Goal: Complete application form: Complete application form

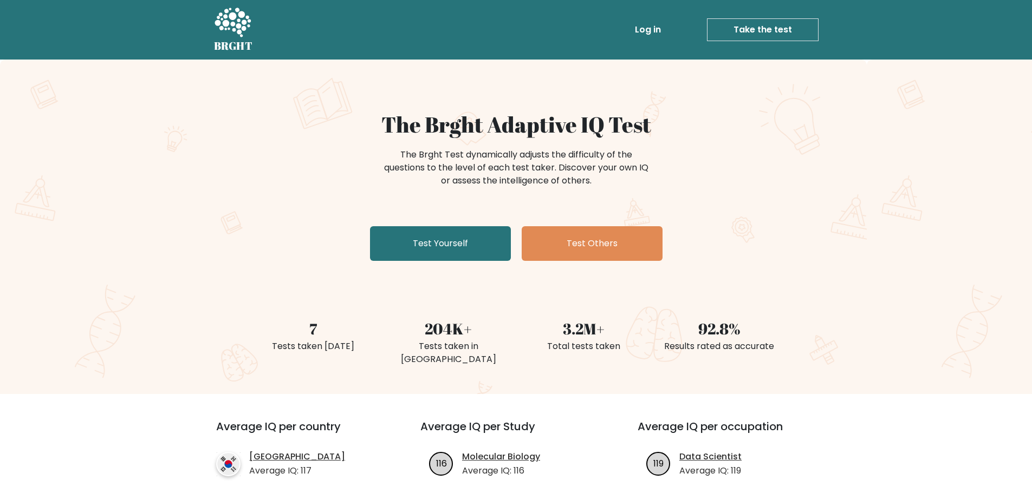
click at [741, 31] on link "Take the test" at bounding box center [763, 29] width 112 height 23
click at [467, 239] on link "Test Yourself" at bounding box center [440, 243] width 141 height 35
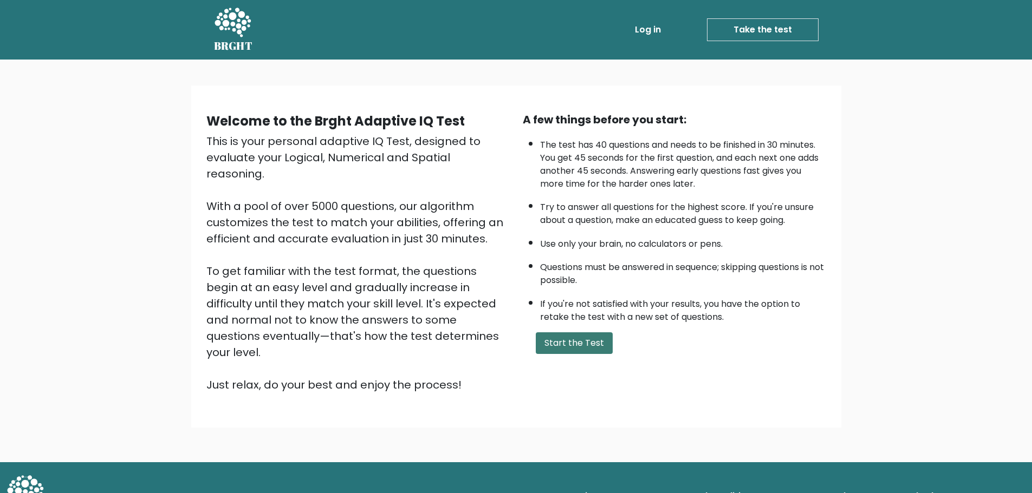
click at [586, 340] on button "Start the Test" at bounding box center [574, 343] width 77 height 22
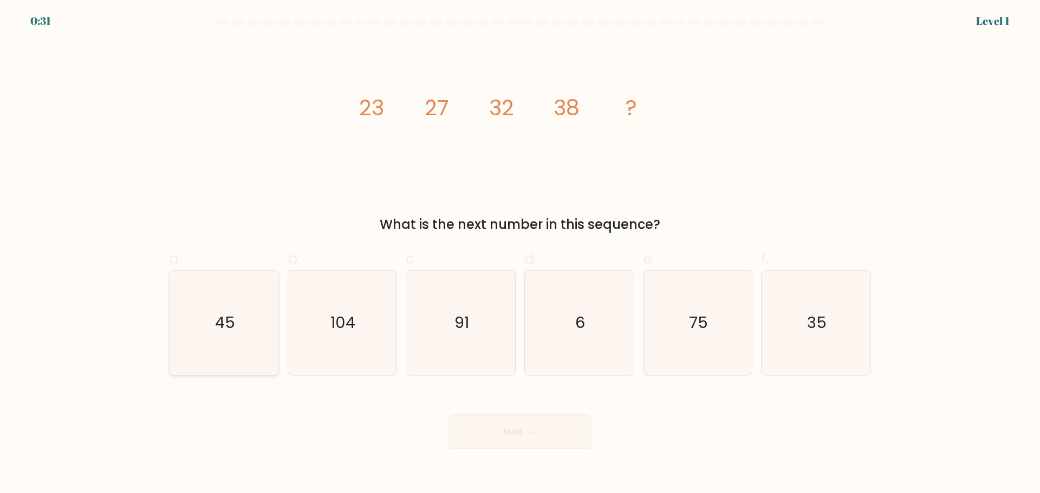
click at [224, 319] on text "45" at bounding box center [225, 323] width 20 height 22
click at [520, 254] on input "a. 45" at bounding box center [520, 250] width 1 height 7
radio input "true"
click at [533, 445] on button "Next" at bounding box center [519, 432] width 141 height 35
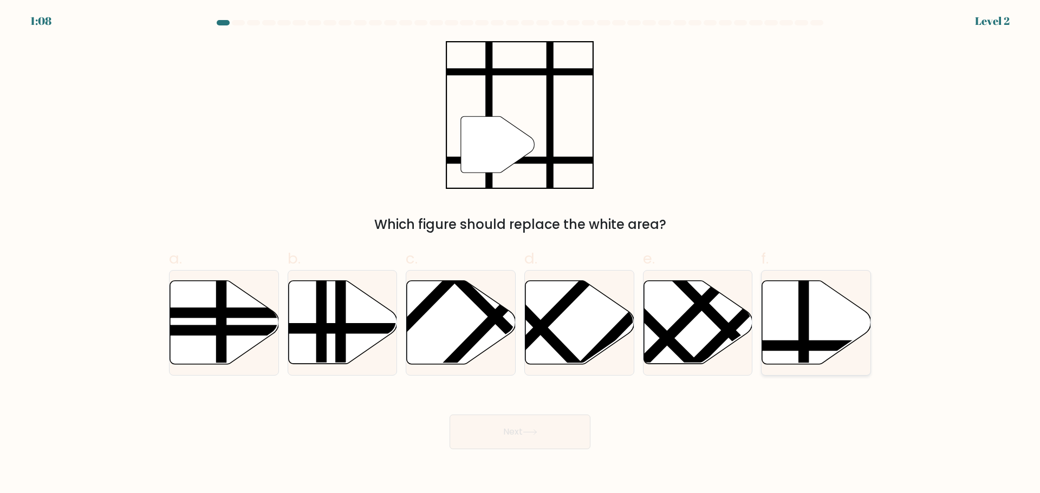
click at [804, 319] on line at bounding box center [804, 278] width 0 height 219
click at [520, 254] on input "f." at bounding box center [520, 250] width 1 height 7
radio input "true"
click at [570, 451] on body "1:07 Level 2" at bounding box center [520, 246] width 1040 height 493
click at [570, 439] on button "Next" at bounding box center [519, 432] width 141 height 35
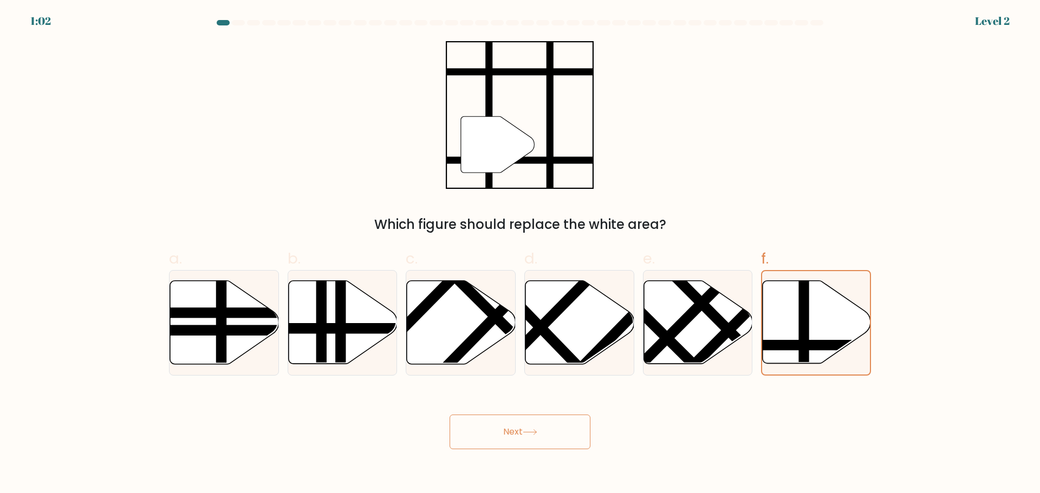
click at [526, 432] on icon at bounding box center [529, 432] width 13 height 5
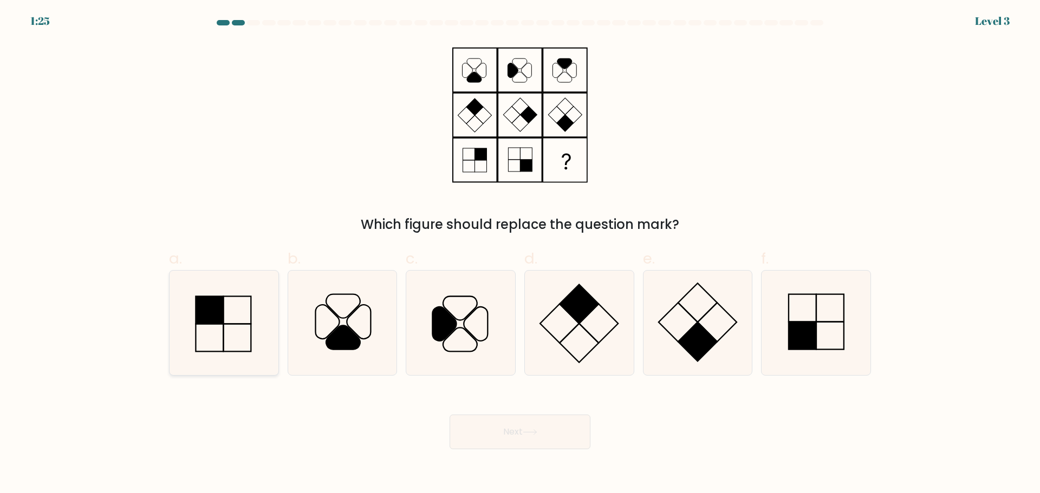
click at [238, 342] on icon at bounding box center [224, 323] width 105 height 105
click at [520, 254] on input "a." at bounding box center [520, 250] width 1 height 7
radio input "true"
click at [551, 435] on button "Next" at bounding box center [519, 432] width 141 height 35
click at [534, 433] on icon at bounding box center [530, 432] width 15 height 6
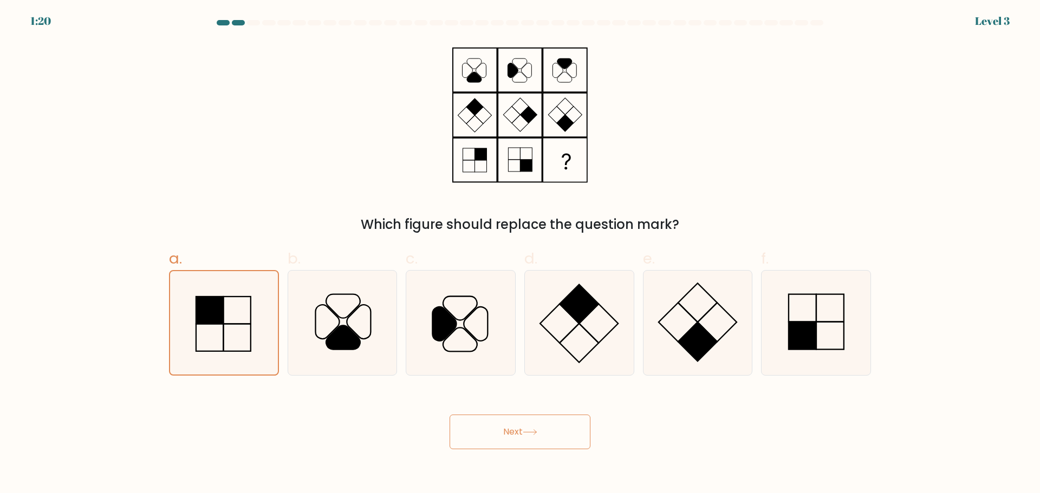
click at [508, 438] on button "Next" at bounding box center [519, 432] width 141 height 35
click at [525, 429] on button "Next" at bounding box center [519, 432] width 141 height 35
click at [542, 432] on button "Next" at bounding box center [519, 432] width 141 height 35
click at [526, 442] on button "Next" at bounding box center [519, 432] width 141 height 35
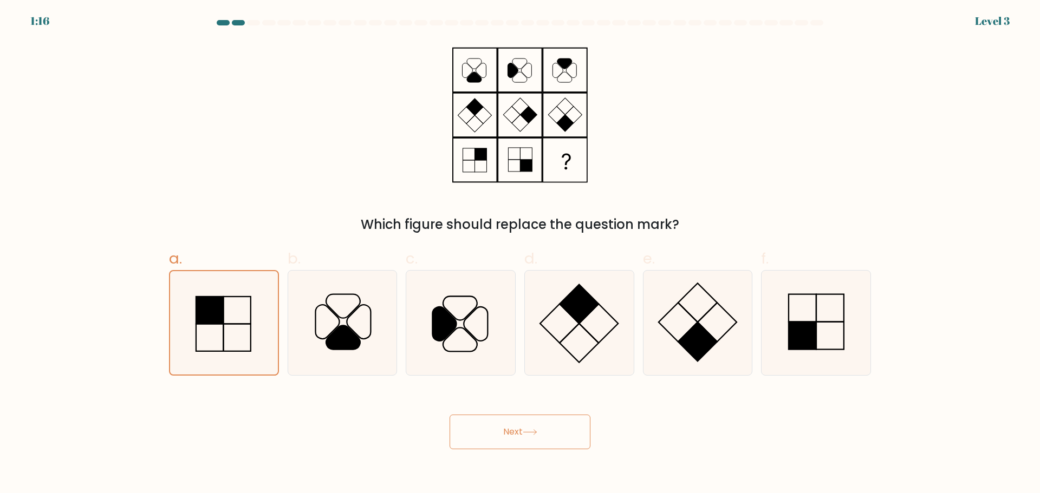
click at [526, 442] on button "Next" at bounding box center [519, 432] width 141 height 35
click at [449, 415] on button "Next" at bounding box center [519, 432] width 141 height 35
click at [528, 435] on icon at bounding box center [530, 432] width 15 height 6
click at [518, 432] on button "Next" at bounding box center [519, 432] width 141 height 35
click at [512, 433] on button "Next" at bounding box center [519, 432] width 141 height 35
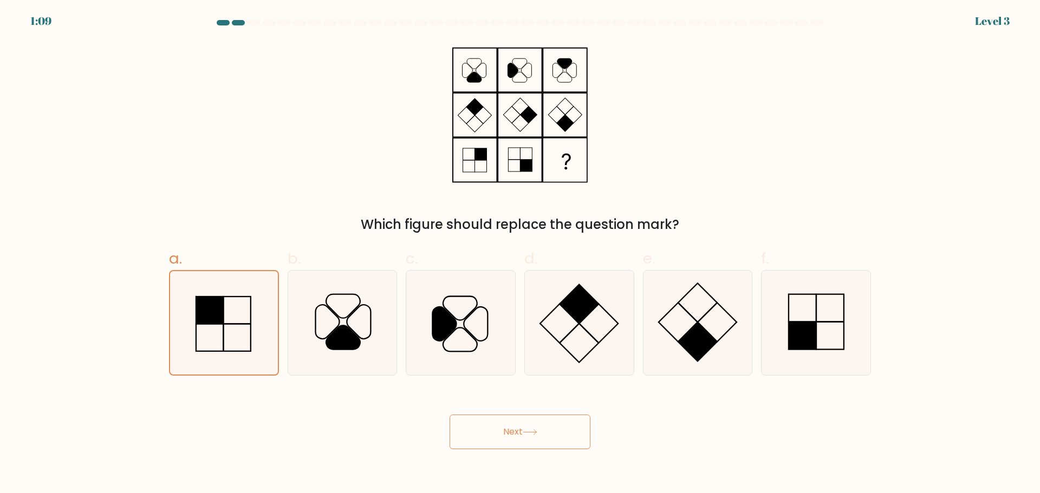
click at [512, 433] on button "Next" at bounding box center [519, 432] width 141 height 35
click at [218, 328] on icon at bounding box center [223, 322] width 103 height 103
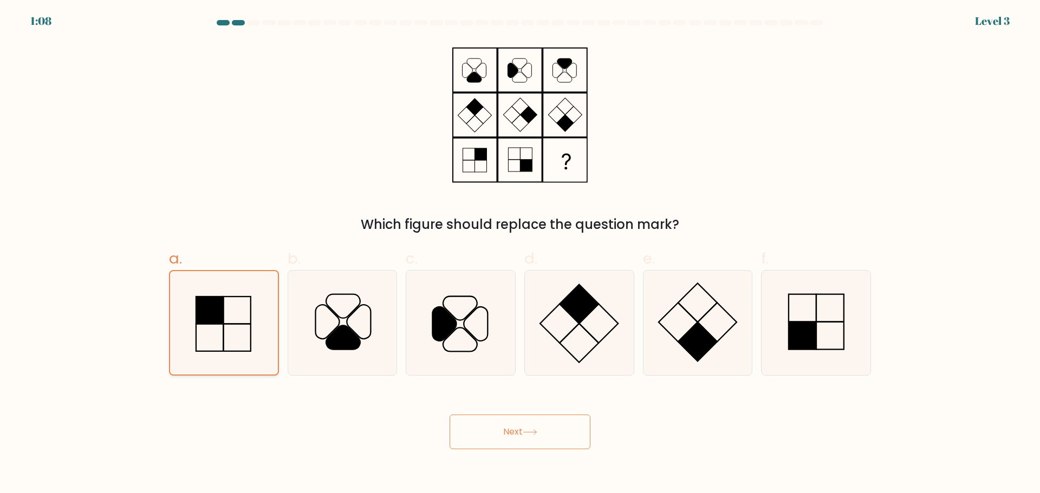
click at [520, 254] on input "a." at bounding box center [520, 250] width 1 height 7
click at [218, 328] on icon at bounding box center [223, 322] width 103 height 103
click at [520, 254] on input "a." at bounding box center [520, 250] width 1 height 7
click at [219, 329] on icon at bounding box center [223, 322] width 103 height 103
click at [520, 254] on input "a." at bounding box center [520, 250] width 1 height 7
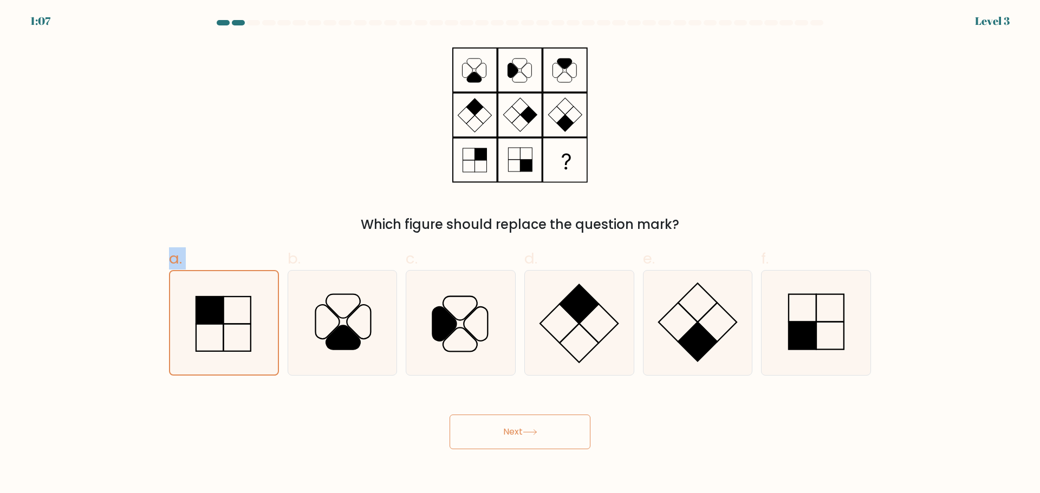
click at [521, 446] on button "Next" at bounding box center [519, 432] width 141 height 35
click at [520, 434] on button "Next" at bounding box center [519, 432] width 141 height 35
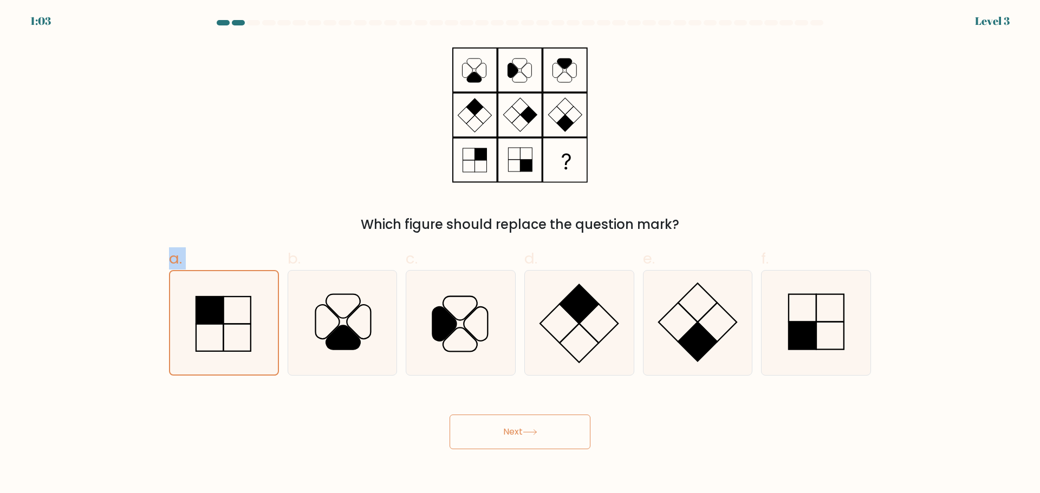
click at [518, 439] on button "Next" at bounding box center [519, 432] width 141 height 35
click at [523, 436] on button "Next" at bounding box center [519, 432] width 141 height 35
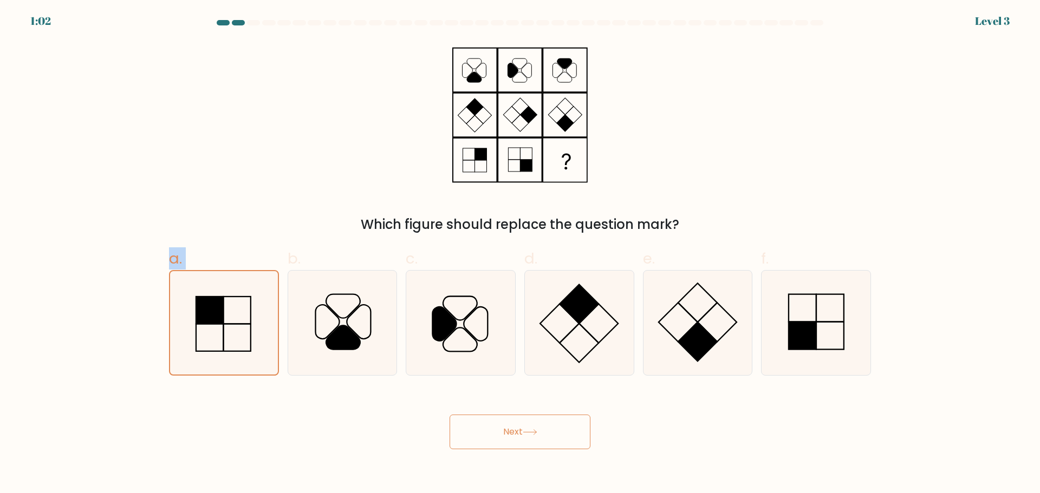
click at [527, 430] on icon at bounding box center [530, 432] width 15 height 6
click at [526, 444] on button "Next" at bounding box center [519, 432] width 141 height 35
click at [525, 439] on button "Next" at bounding box center [519, 432] width 141 height 35
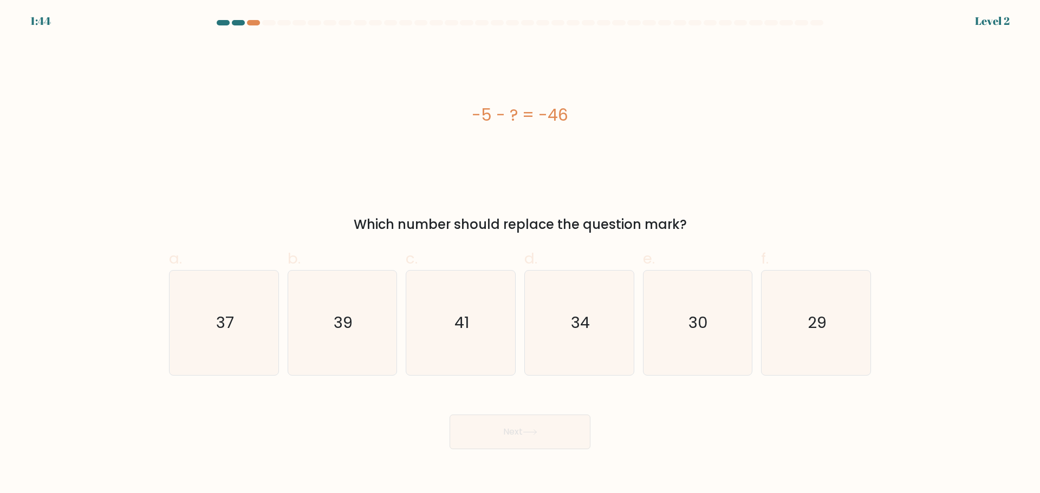
click at [532, 454] on body "1:44 Level 2 a." at bounding box center [520, 246] width 1040 height 493
click at [469, 298] on icon "41" at bounding box center [460, 323] width 105 height 105
click at [520, 254] on input "c. 41" at bounding box center [520, 250] width 1 height 7
radio input "true"
click at [557, 445] on button "Next" at bounding box center [519, 432] width 141 height 35
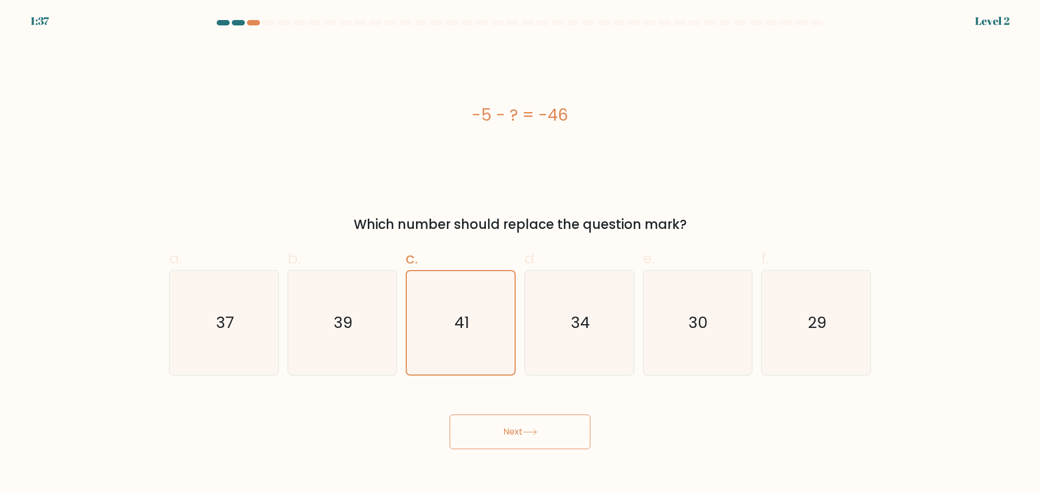
click at [525, 435] on button "Next" at bounding box center [519, 432] width 141 height 35
click at [527, 435] on button "Next" at bounding box center [519, 432] width 141 height 35
click at [514, 436] on button "Next" at bounding box center [519, 432] width 141 height 35
click at [515, 436] on button "Next" at bounding box center [519, 432] width 141 height 35
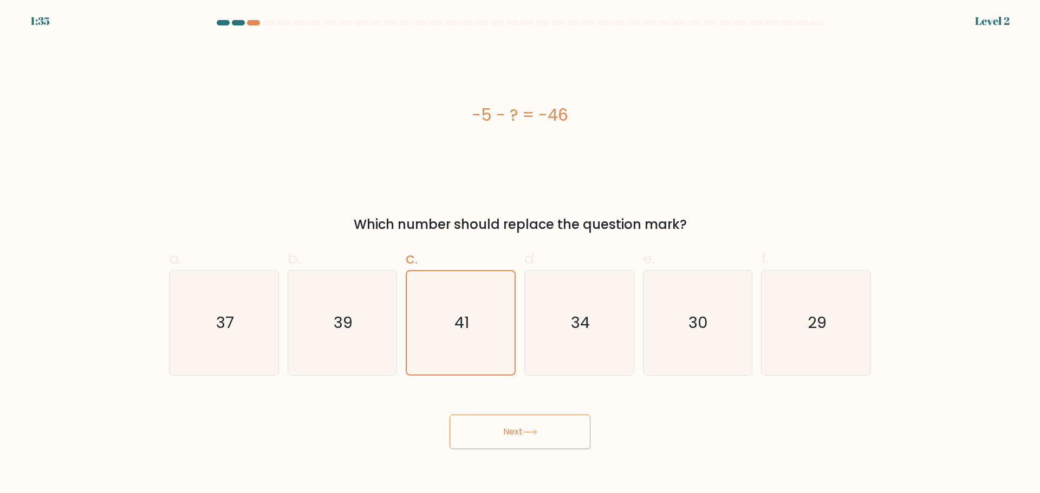
click at [516, 436] on button "Next" at bounding box center [519, 432] width 141 height 35
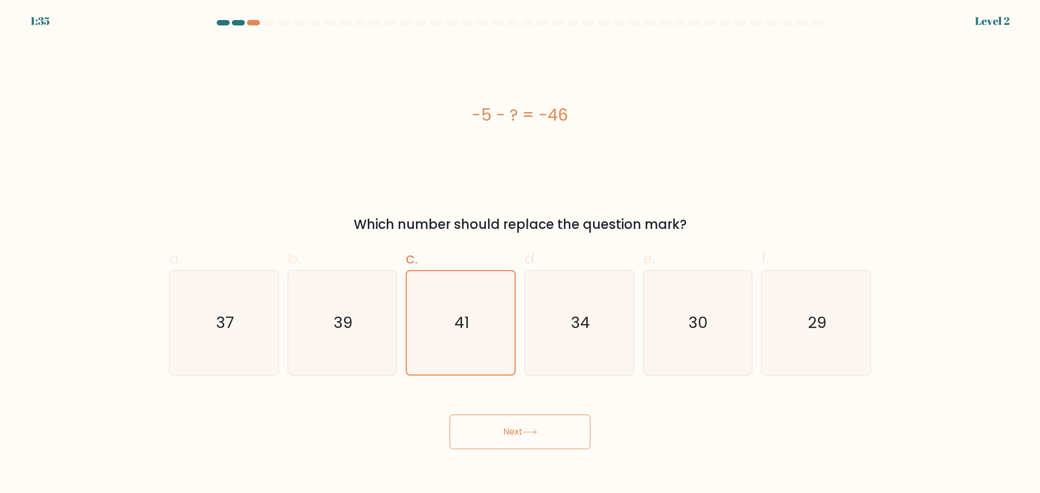
click at [516, 436] on button "Next" at bounding box center [519, 432] width 141 height 35
click at [272, 347] on icon "37" at bounding box center [224, 323] width 105 height 105
click at [520, 254] on input "a. 37" at bounding box center [520, 250] width 1 height 7
radio input "true"
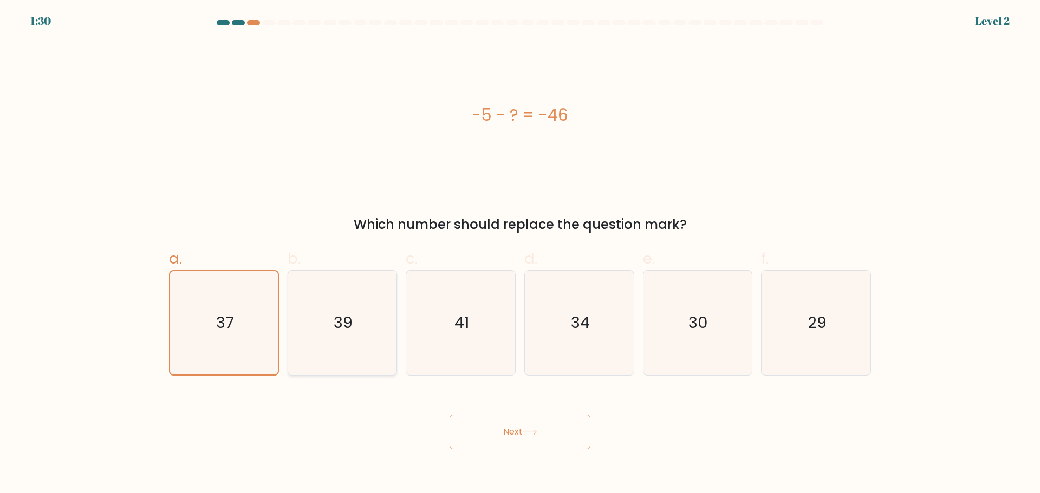
click at [370, 331] on icon "39" at bounding box center [342, 323] width 105 height 105
click at [520, 254] on input "b. 39" at bounding box center [520, 250] width 1 height 7
radio input "true"
click at [520, 323] on div "d. 34" at bounding box center [579, 311] width 119 height 128
click at [611, 330] on icon "34" at bounding box center [579, 323] width 105 height 105
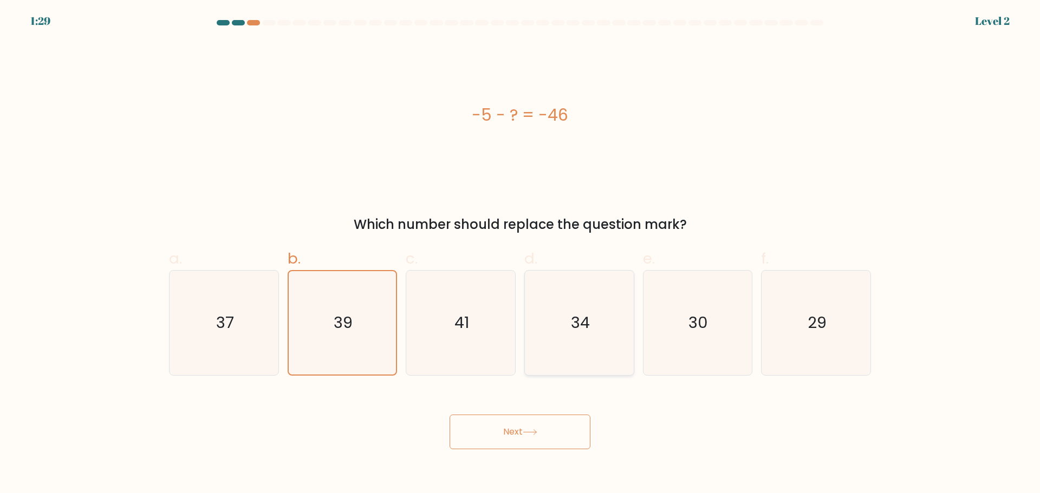
click at [520, 254] on input "d. 34" at bounding box center [520, 250] width 1 height 7
radio input "true"
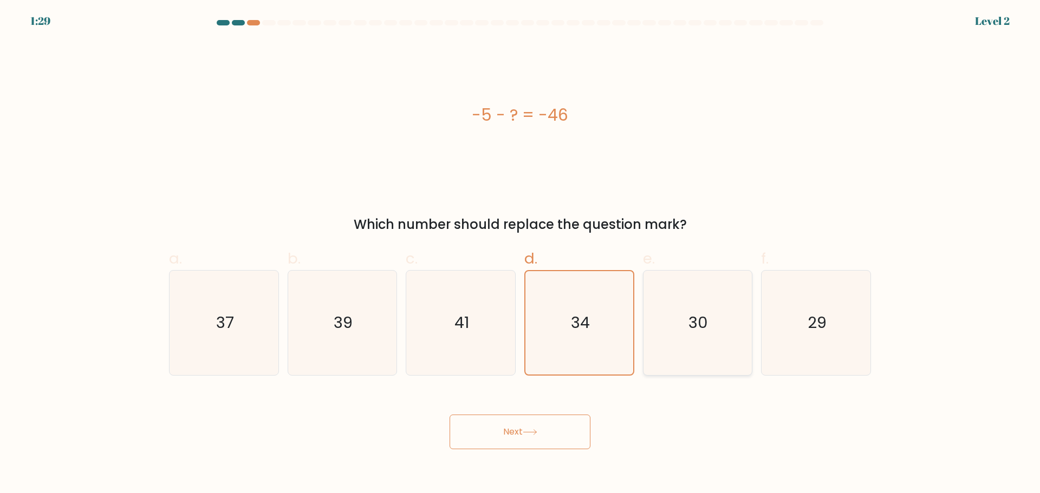
click at [712, 330] on icon "30" at bounding box center [697, 323] width 105 height 105
click at [520, 254] on input "e. 30" at bounding box center [520, 250] width 1 height 7
radio input "true"
click at [805, 325] on icon "29" at bounding box center [815, 323] width 105 height 105
click at [520, 254] on input "f. 29" at bounding box center [520, 250] width 1 height 7
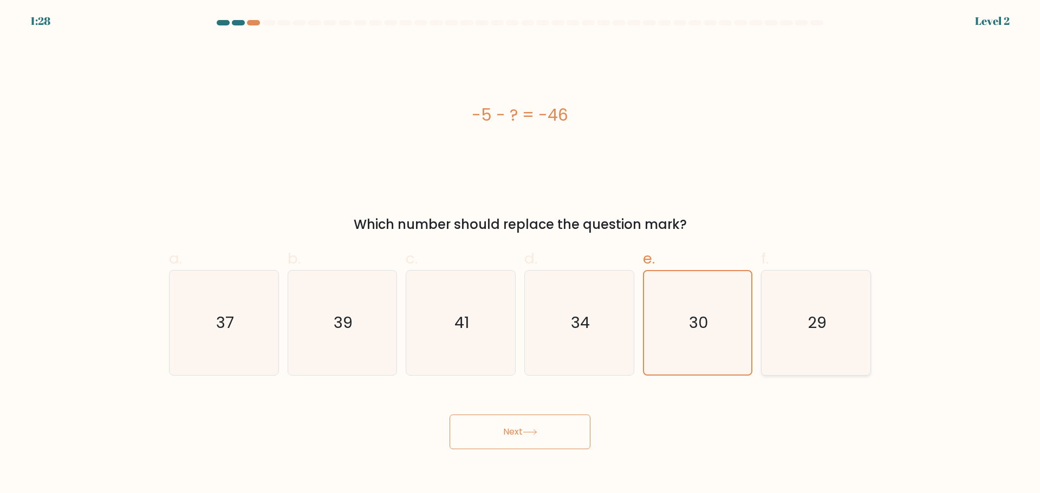
radio input "true"
click at [484, 341] on icon "41" at bounding box center [460, 323] width 105 height 105
click at [520, 254] on input "c. 41" at bounding box center [520, 250] width 1 height 7
radio input "true"
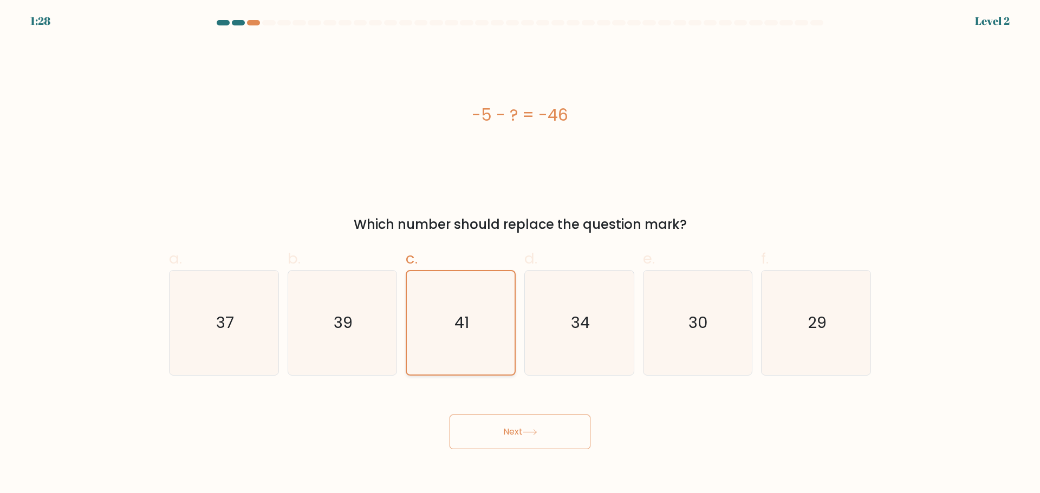
click at [484, 341] on icon "41" at bounding box center [460, 322] width 103 height 103
click at [520, 254] on input "c. 41" at bounding box center [520, 250] width 1 height 7
click at [526, 434] on icon at bounding box center [530, 432] width 15 height 6
click at [527, 434] on icon at bounding box center [530, 432] width 15 height 6
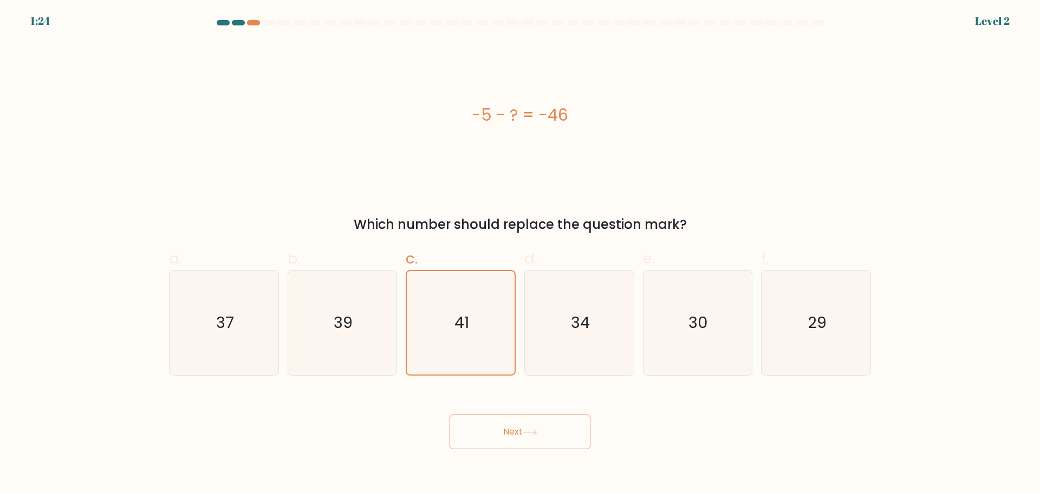
click at [527, 434] on icon at bounding box center [530, 432] width 15 height 6
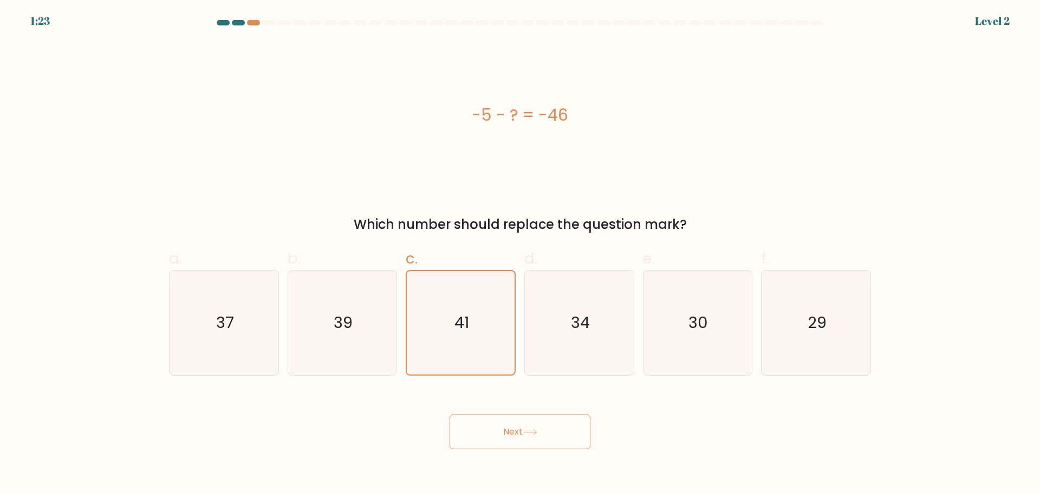
click at [536, 422] on button "Next" at bounding box center [519, 432] width 141 height 35
click at [533, 419] on button "Next" at bounding box center [519, 432] width 141 height 35
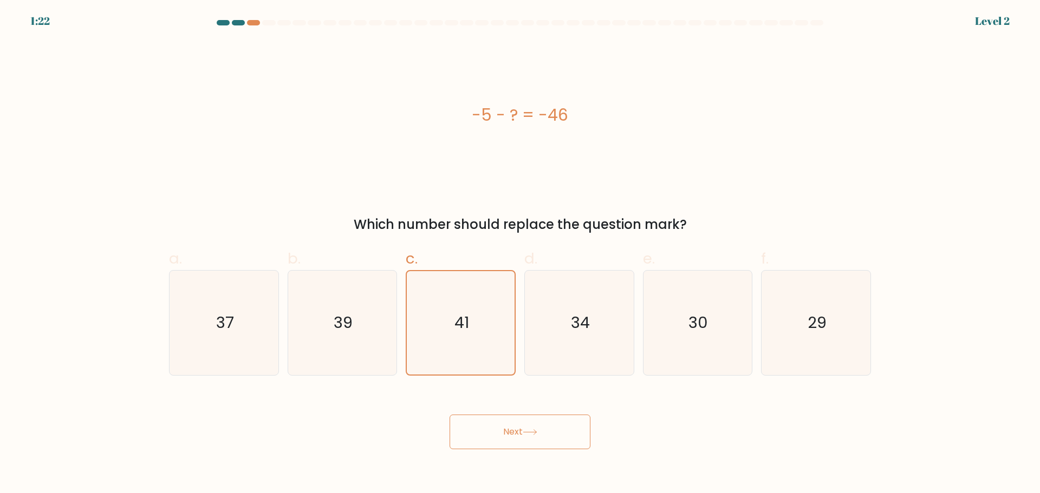
click at [533, 419] on button "Next" at bounding box center [519, 432] width 141 height 35
click at [533, 422] on button "Next" at bounding box center [519, 432] width 141 height 35
click at [534, 425] on button "Next" at bounding box center [519, 432] width 141 height 35
click at [449, 415] on button "Next" at bounding box center [519, 432] width 141 height 35
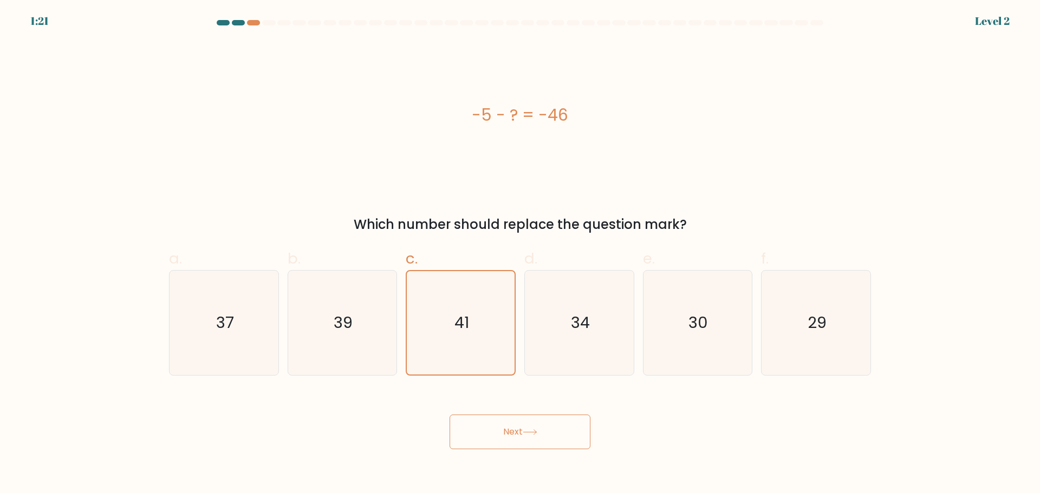
click at [449, 415] on button "Next" at bounding box center [519, 432] width 141 height 35
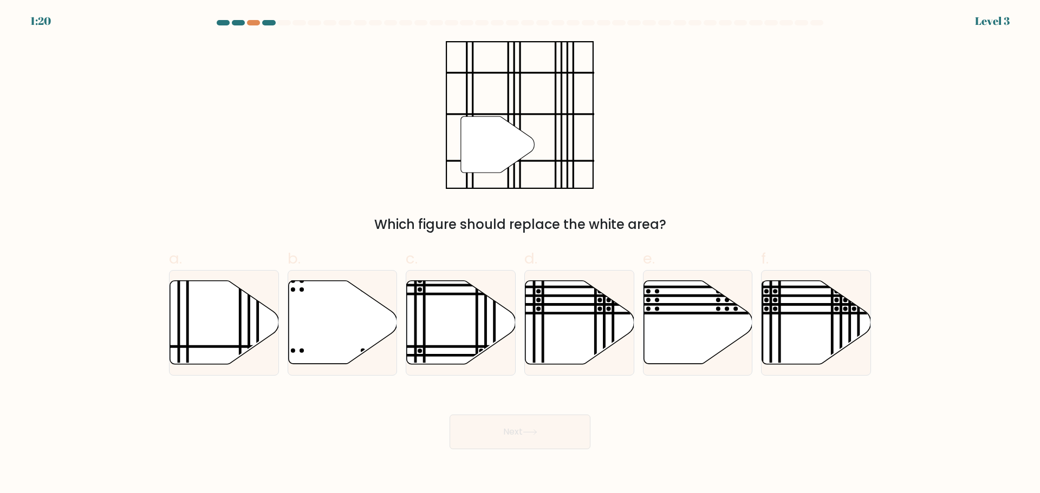
click at [449, 415] on button "Next" at bounding box center [519, 432] width 141 height 35
click at [203, 325] on icon at bounding box center [224, 321] width 109 height 83
click at [520, 254] on input "a." at bounding box center [520, 250] width 1 height 7
radio input "true"
click at [203, 325] on icon at bounding box center [225, 322] width 108 height 82
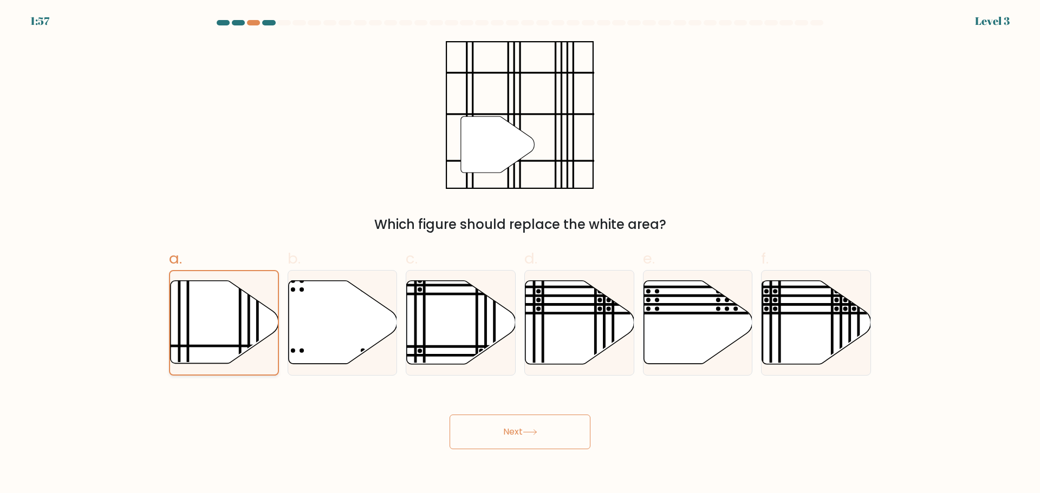
click at [520, 254] on input "a." at bounding box center [520, 250] width 1 height 7
click at [549, 429] on button "Next" at bounding box center [519, 432] width 141 height 35
click at [505, 435] on button "Next" at bounding box center [519, 432] width 141 height 35
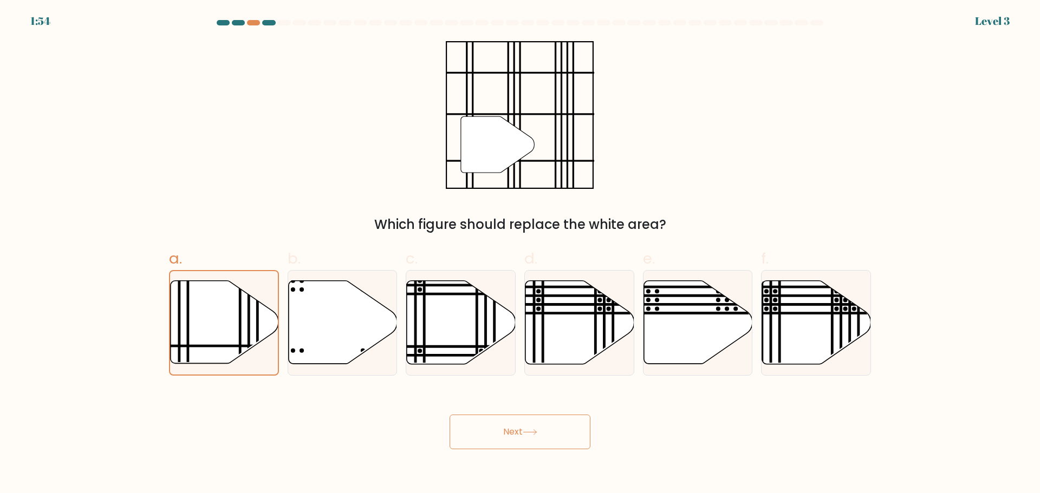
click at [449, 415] on button "Next" at bounding box center [519, 432] width 141 height 35
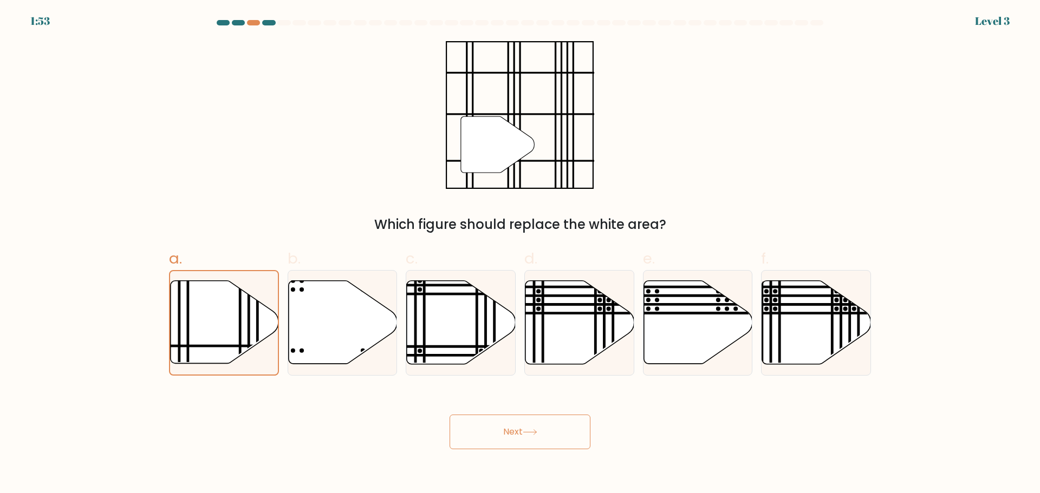
click at [449, 415] on button "Next" at bounding box center [519, 432] width 141 height 35
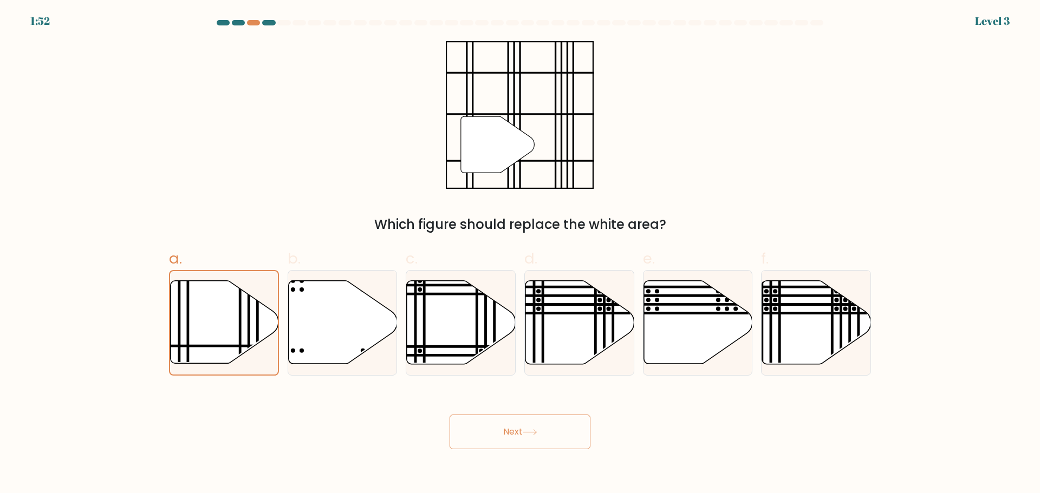
click at [449, 415] on button "Next" at bounding box center [519, 432] width 141 height 35
click at [495, 458] on body "1:50 Level 3" at bounding box center [520, 246] width 1040 height 493
click at [527, 434] on icon at bounding box center [530, 432] width 15 height 6
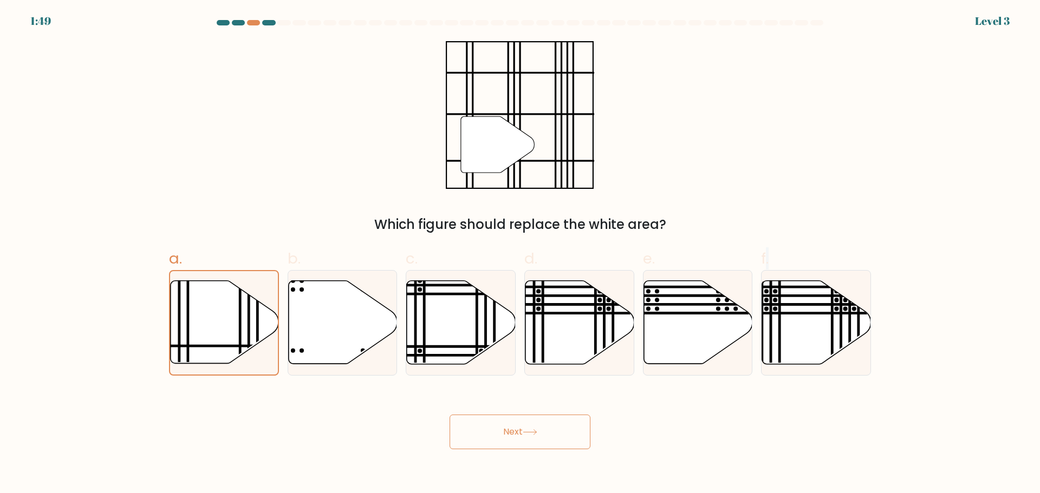
click at [527, 434] on icon at bounding box center [530, 432] width 15 height 6
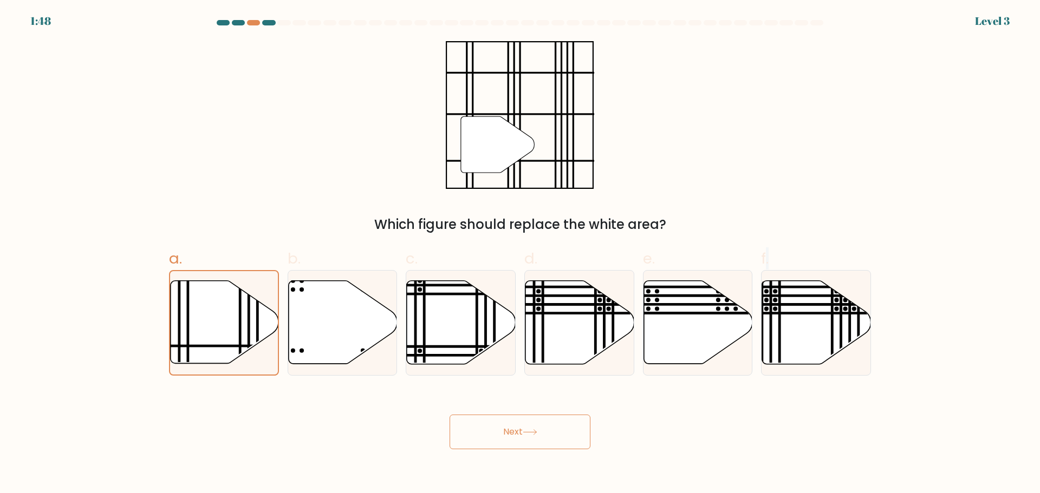
click at [527, 434] on icon at bounding box center [530, 432] width 15 height 6
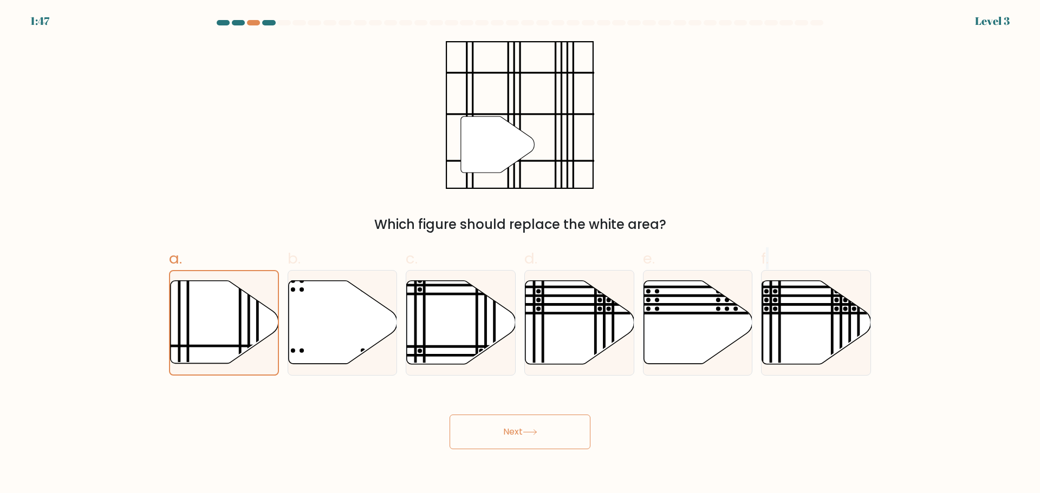
click at [527, 434] on icon at bounding box center [530, 432] width 15 height 6
click at [449, 415] on button "Next" at bounding box center [519, 432] width 141 height 35
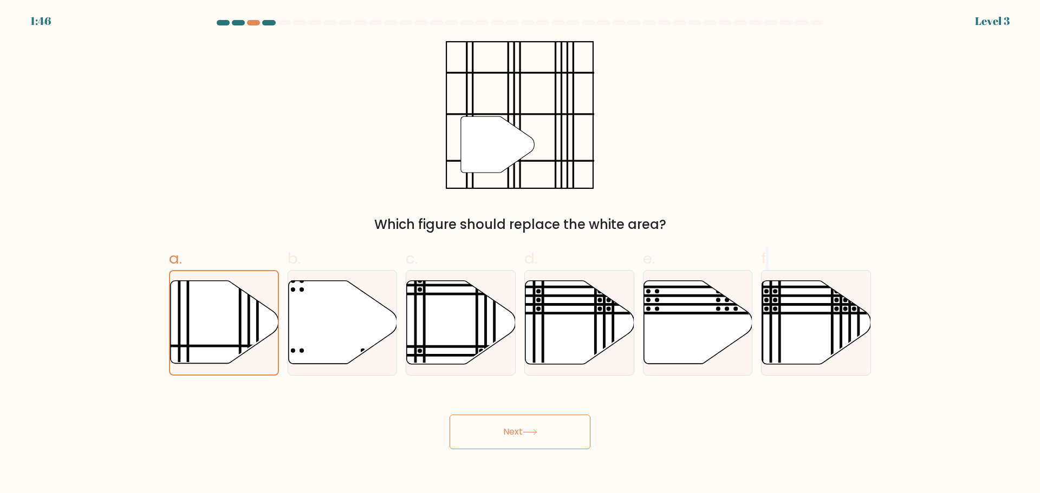
click at [449, 415] on button "Next" at bounding box center [519, 432] width 141 height 35
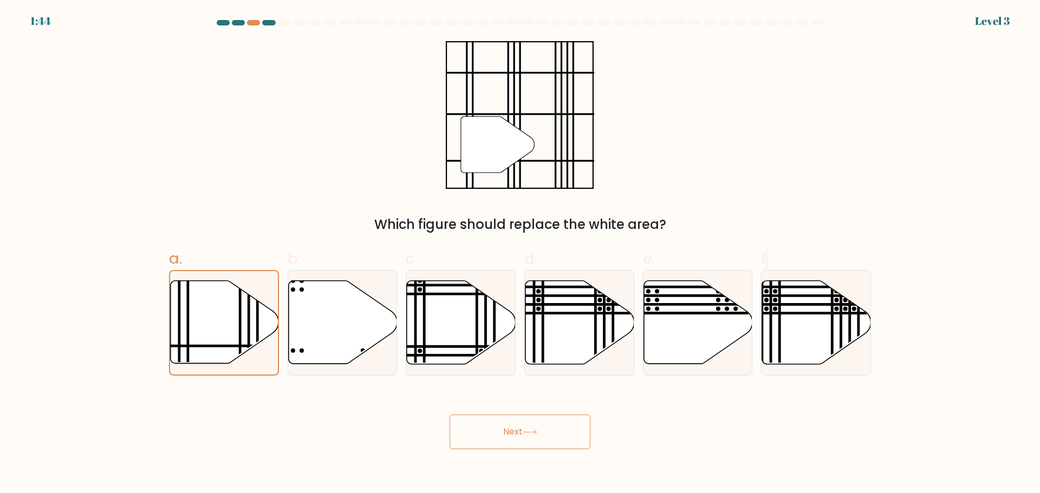
click at [449, 415] on button "Next" at bounding box center [519, 432] width 141 height 35
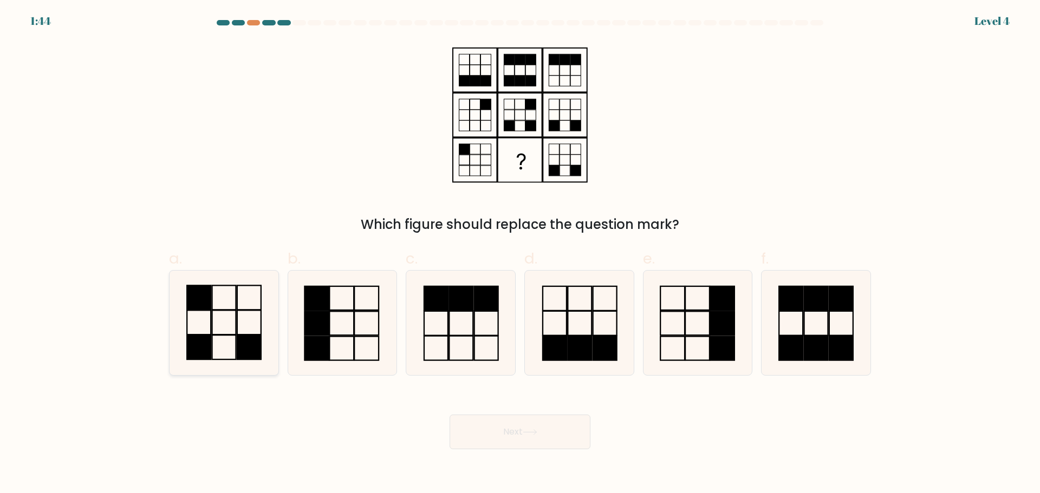
click at [225, 341] on icon at bounding box center [224, 323] width 105 height 105
click at [520, 254] on input "a." at bounding box center [520, 250] width 1 height 7
radio input "true"
click at [553, 432] on button "Next" at bounding box center [519, 432] width 141 height 35
click at [525, 438] on button "Next" at bounding box center [519, 432] width 141 height 35
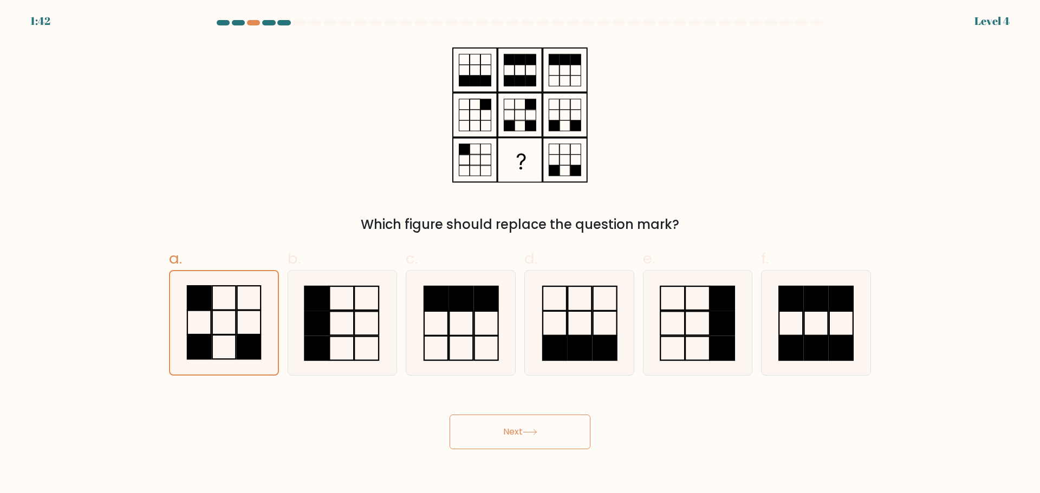
click at [525, 438] on button "Next" at bounding box center [519, 432] width 141 height 35
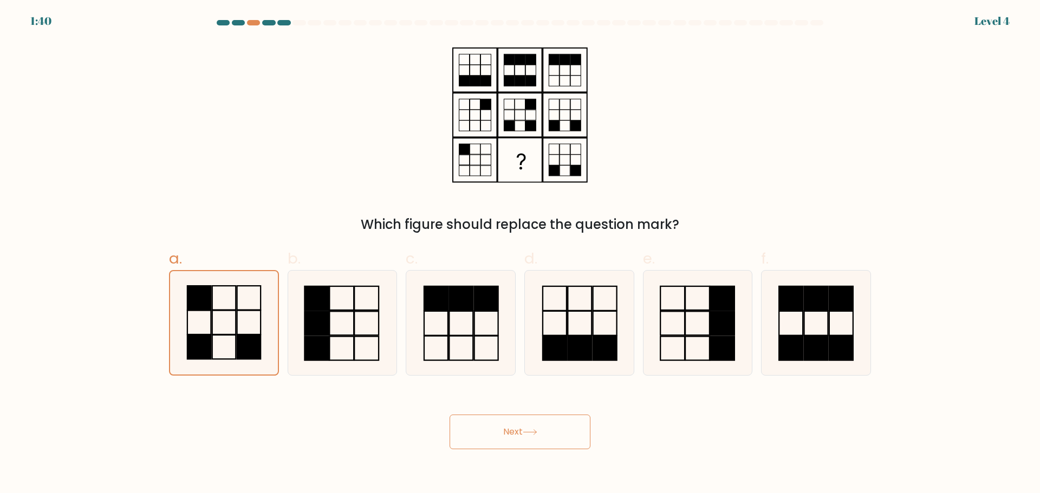
click at [525, 438] on button "Next" at bounding box center [519, 432] width 141 height 35
click at [523, 432] on button "Next" at bounding box center [519, 432] width 141 height 35
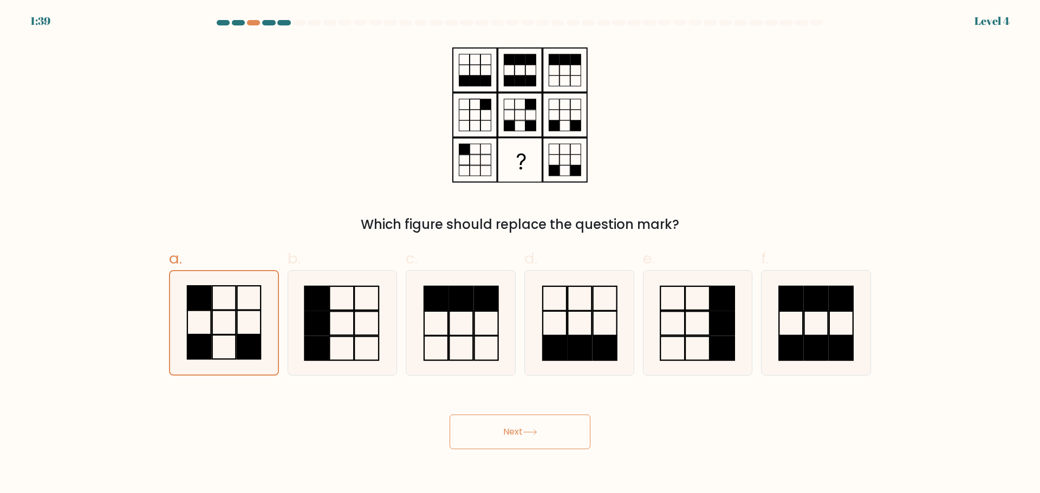
click at [523, 432] on button "Next" at bounding box center [519, 432] width 141 height 35
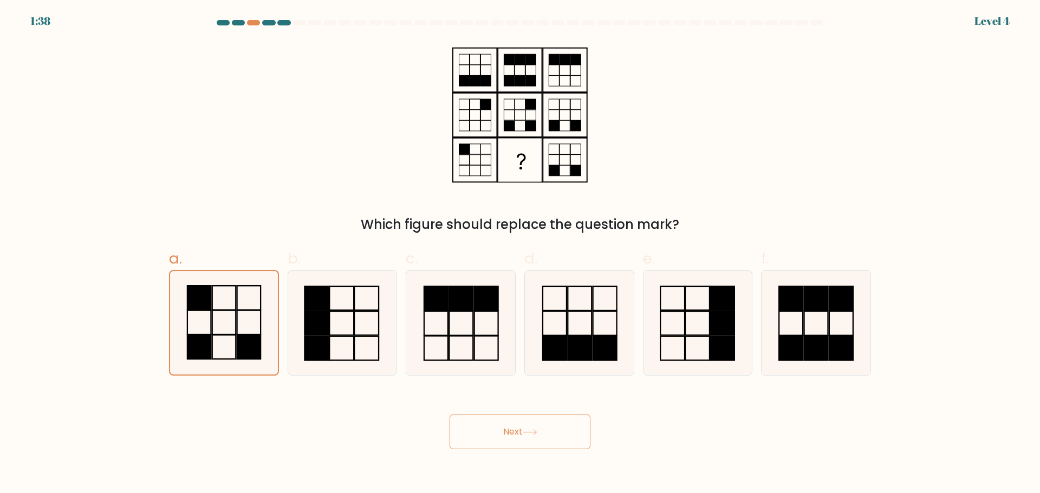
click at [523, 432] on button "Next" at bounding box center [519, 432] width 141 height 35
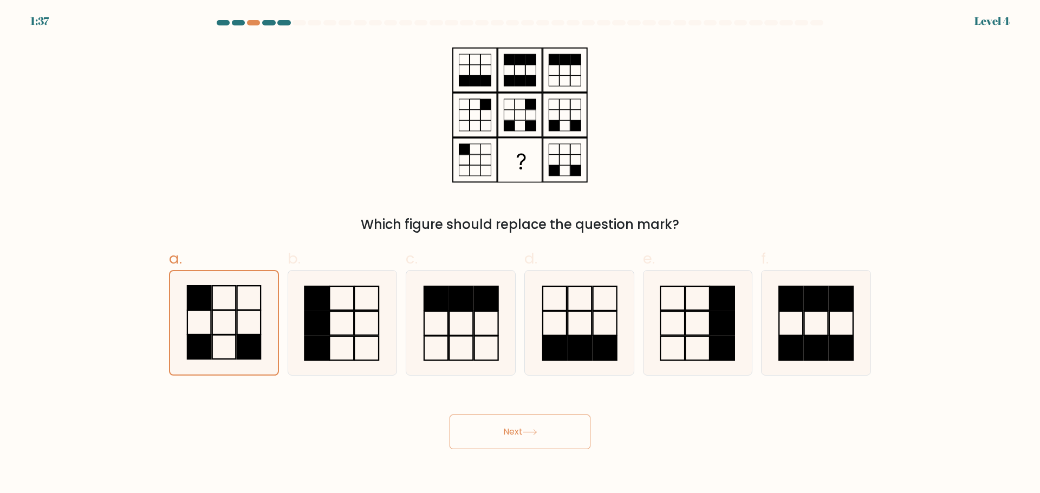
click at [523, 432] on button "Next" at bounding box center [519, 432] width 141 height 35
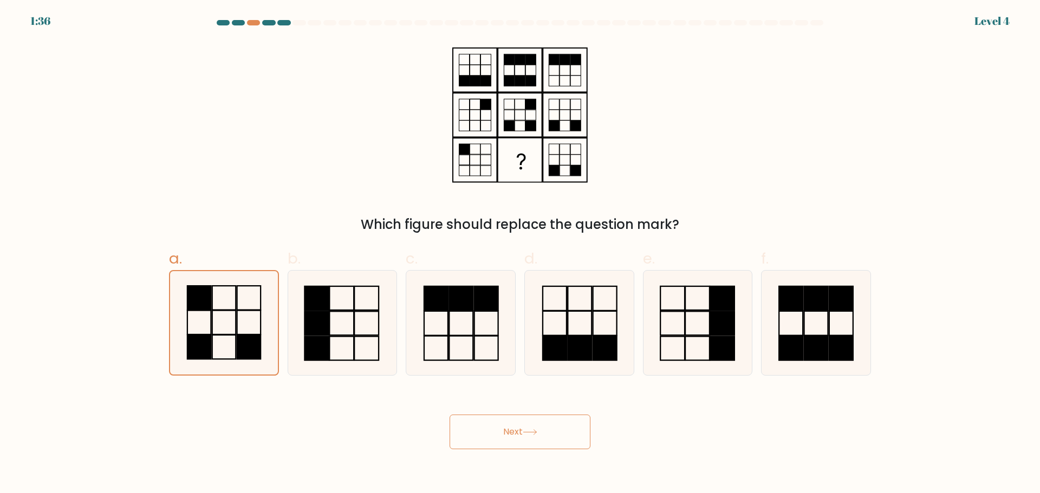
click at [523, 432] on button "Next" at bounding box center [519, 432] width 141 height 35
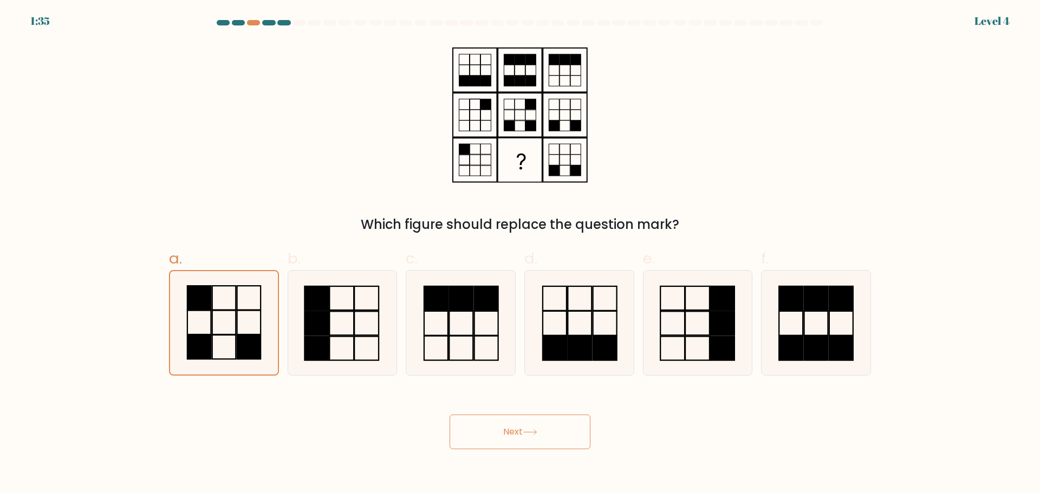
click at [449, 415] on button "Next" at bounding box center [519, 432] width 141 height 35
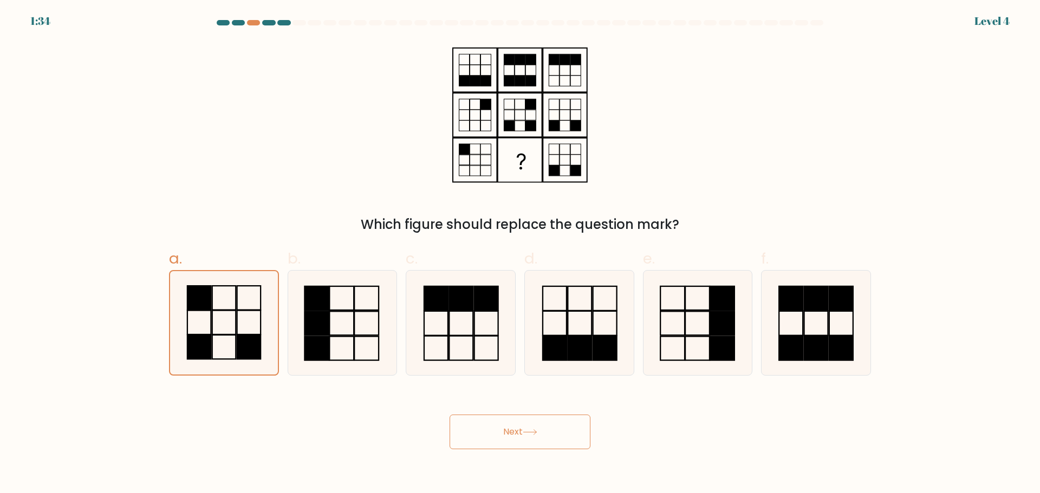
click at [449, 415] on button "Next" at bounding box center [519, 432] width 141 height 35
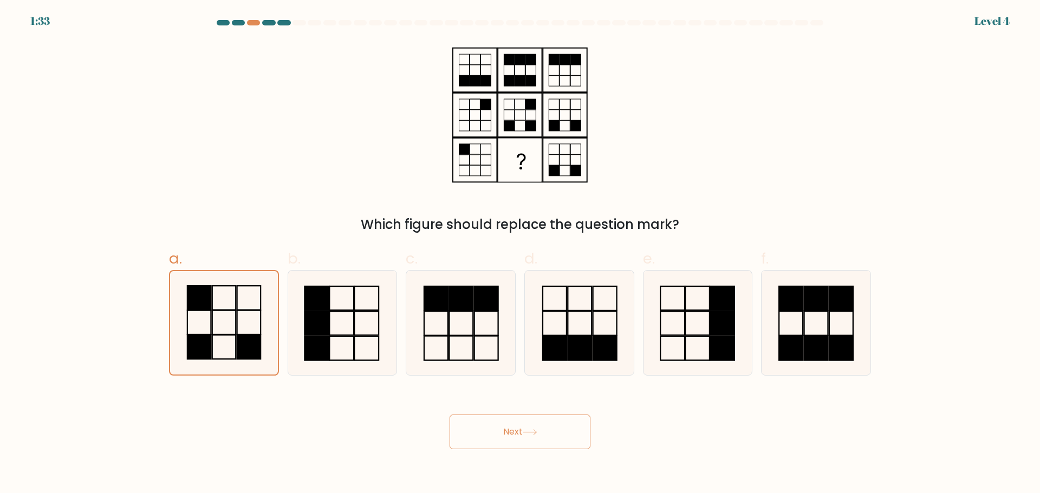
click at [449, 415] on button "Next" at bounding box center [519, 432] width 141 height 35
click at [519, 429] on button "Next" at bounding box center [519, 432] width 141 height 35
click at [519, 428] on button "Next" at bounding box center [519, 432] width 141 height 35
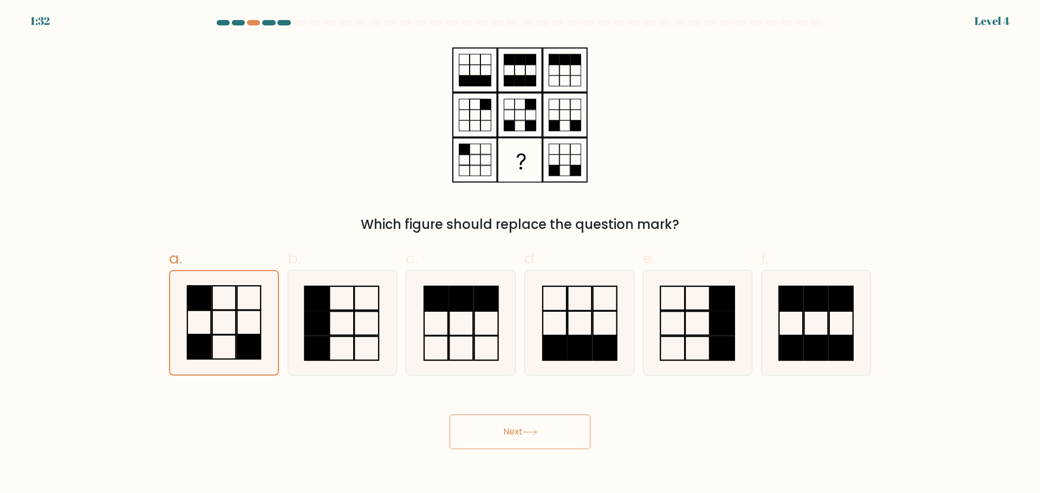
click at [521, 428] on button "Next" at bounding box center [519, 432] width 141 height 35
click at [524, 428] on button "Next" at bounding box center [519, 432] width 141 height 35
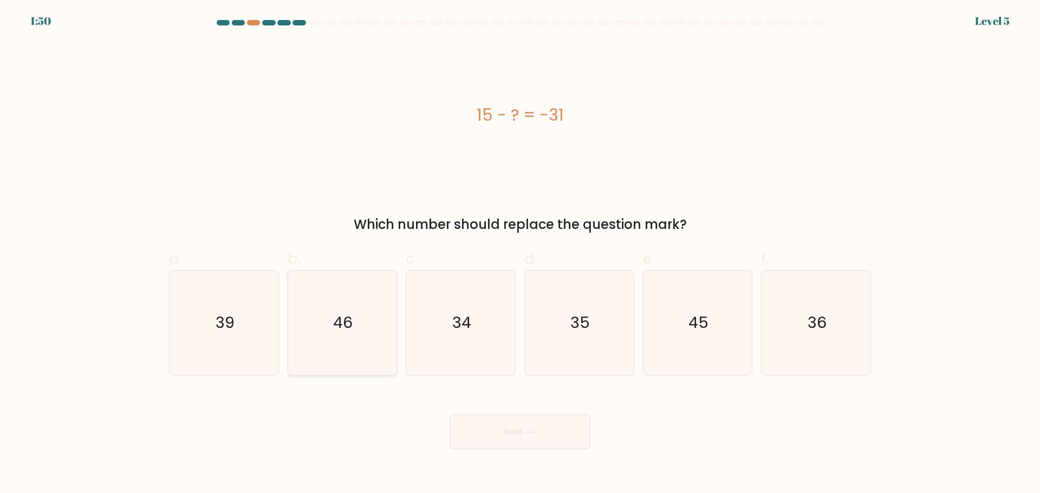
click at [362, 350] on icon "46" at bounding box center [342, 323] width 105 height 105
click at [520, 254] on input "b. 46" at bounding box center [520, 250] width 1 height 7
radio input "true"
click at [577, 422] on button "Next" at bounding box center [519, 432] width 141 height 35
click at [554, 438] on button "Next" at bounding box center [519, 432] width 141 height 35
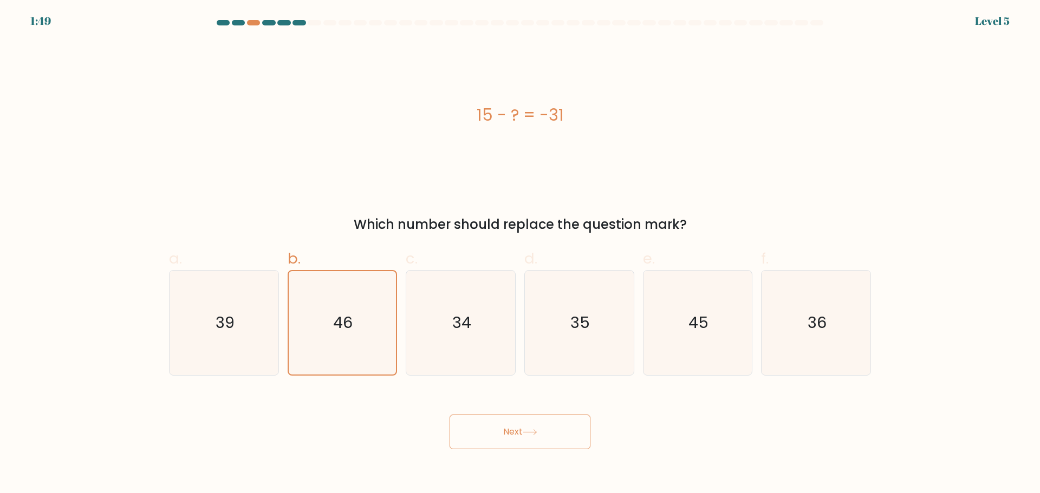
click at [554, 438] on button "Next" at bounding box center [519, 432] width 141 height 35
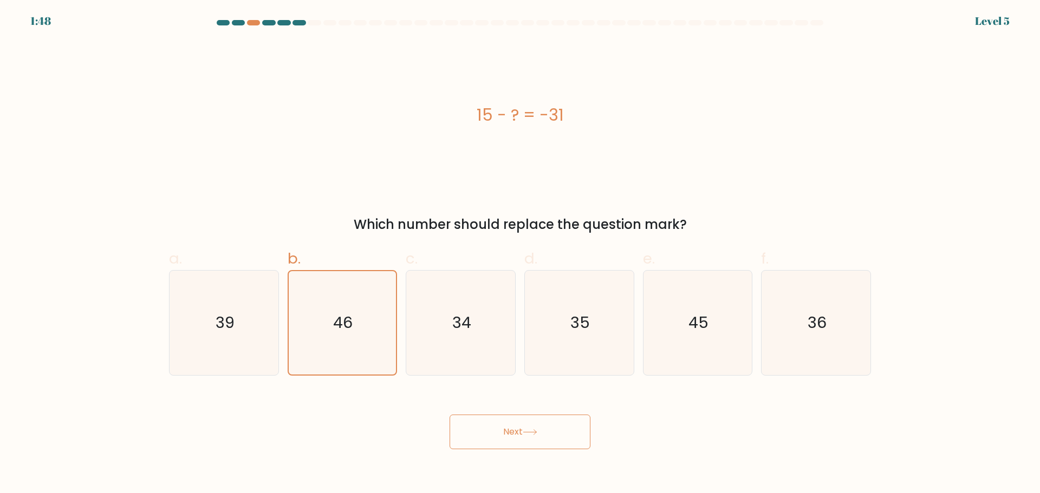
click at [554, 438] on button "Next" at bounding box center [519, 432] width 141 height 35
click at [554, 439] on button "Next" at bounding box center [519, 432] width 141 height 35
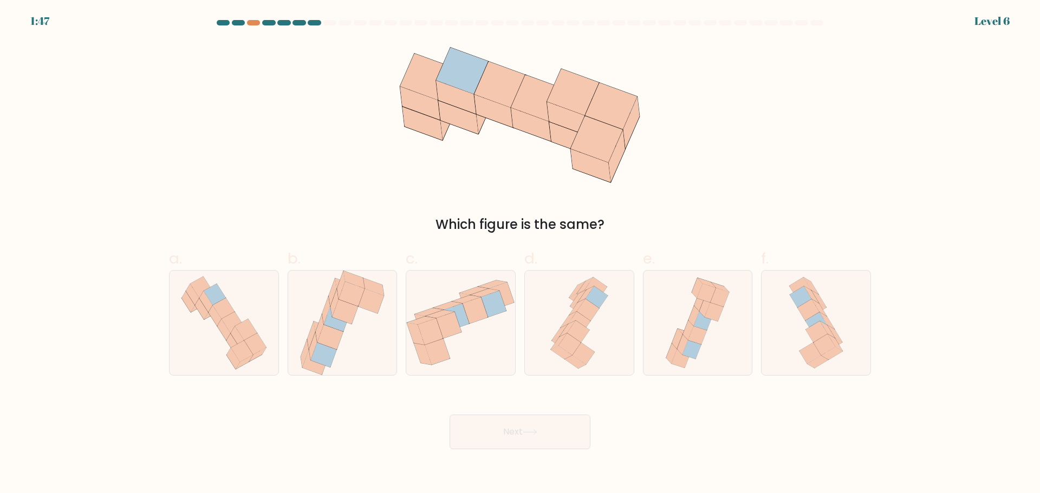
click at [449, 415] on button "Next" at bounding box center [519, 432] width 141 height 35
click at [784, 350] on icon at bounding box center [815, 323] width 63 height 105
click at [520, 254] on input "f." at bounding box center [520, 250] width 1 height 7
radio input "true"
click at [575, 440] on button "Next" at bounding box center [519, 432] width 141 height 35
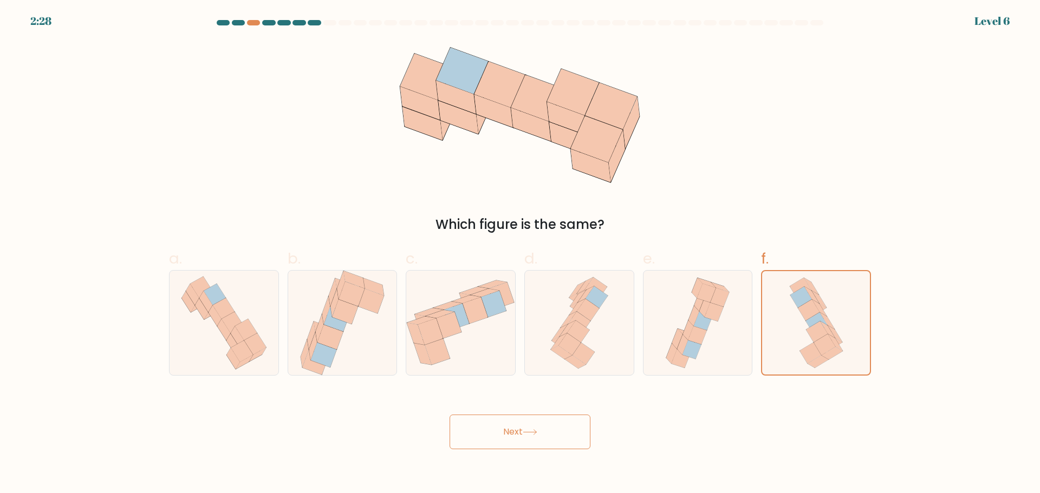
click at [575, 440] on button "Next" at bounding box center [519, 432] width 141 height 35
click at [449, 415] on button "Next" at bounding box center [519, 432] width 141 height 35
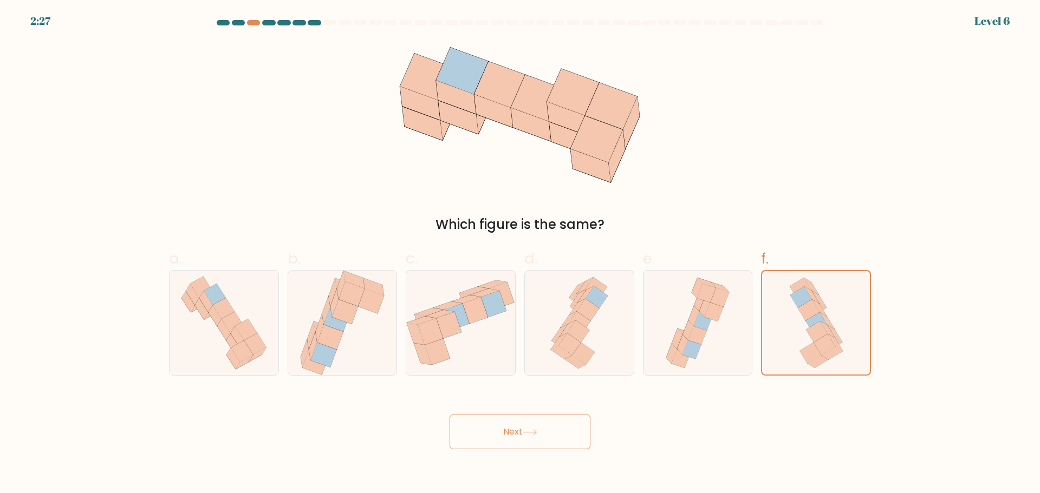
click at [449, 415] on button "Next" at bounding box center [519, 432] width 141 height 35
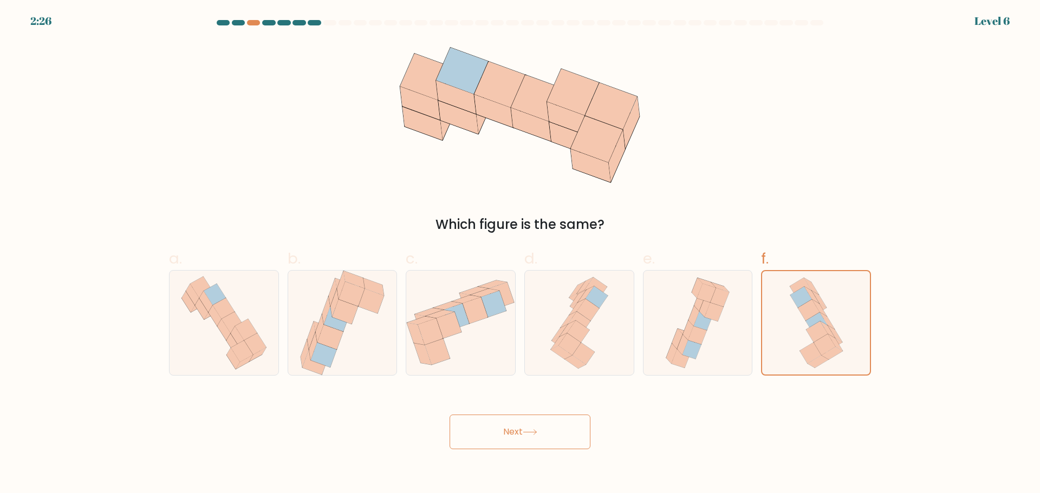
click at [571, 439] on button "Next" at bounding box center [519, 432] width 141 height 35
click at [449, 415] on button "Next" at bounding box center [519, 432] width 141 height 35
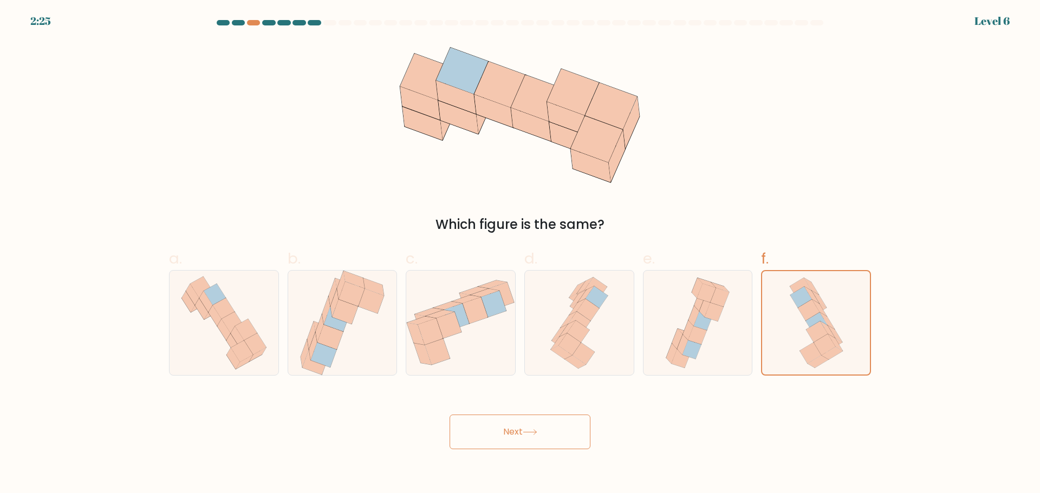
click at [449, 415] on button "Next" at bounding box center [519, 432] width 141 height 35
click at [571, 439] on button "Next" at bounding box center [519, 432] width 141 height 35
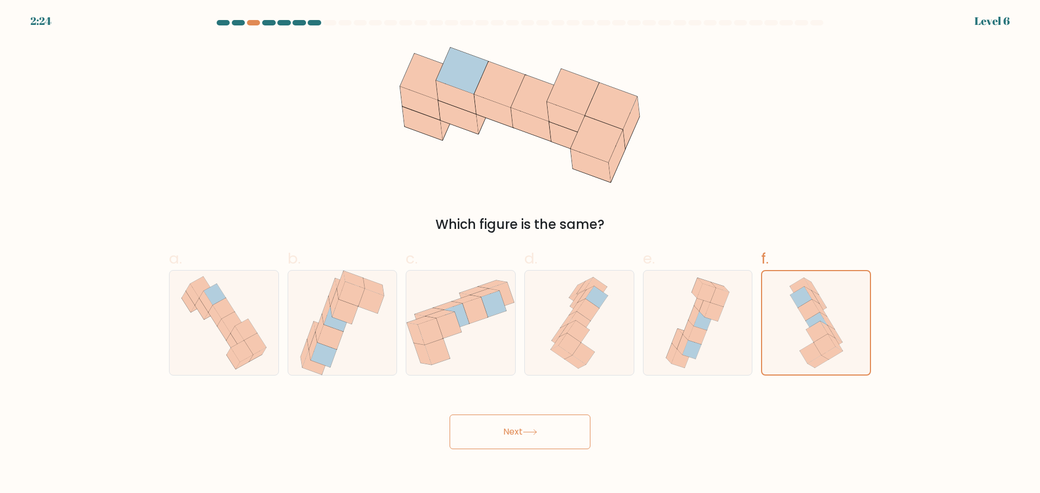
click at [449, 415] on button "Next" at bounding box center [519, 432] width 141 height 35
click at [571, 439] on button "Next" at bounding box center [519, 432] width 141 height 35
click at [449, 415] on button "Next" at bounding box center [519, 432] width 141 height 35
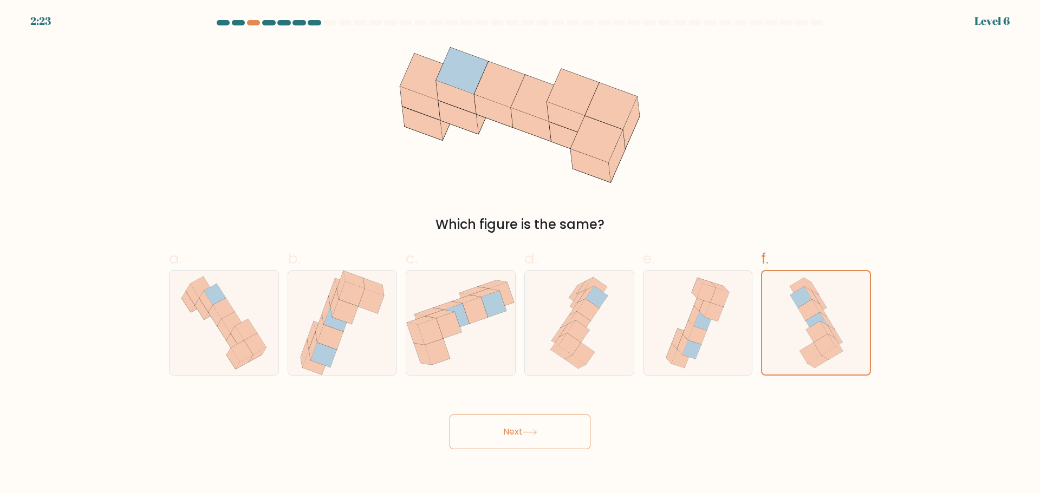
click at [449, 415] on button "Next" at bounding box center [519, 432] width 141 height 35
click at [439, 447] on div "Next" at bounding box center [519, 419] width 715 height 61
click at [478, 448] on button "Next" at bounding box center [519, 432] width 141 height 35
click at [479, 448] on button "Next" at bounding box center [519, 432] width 141 height 35
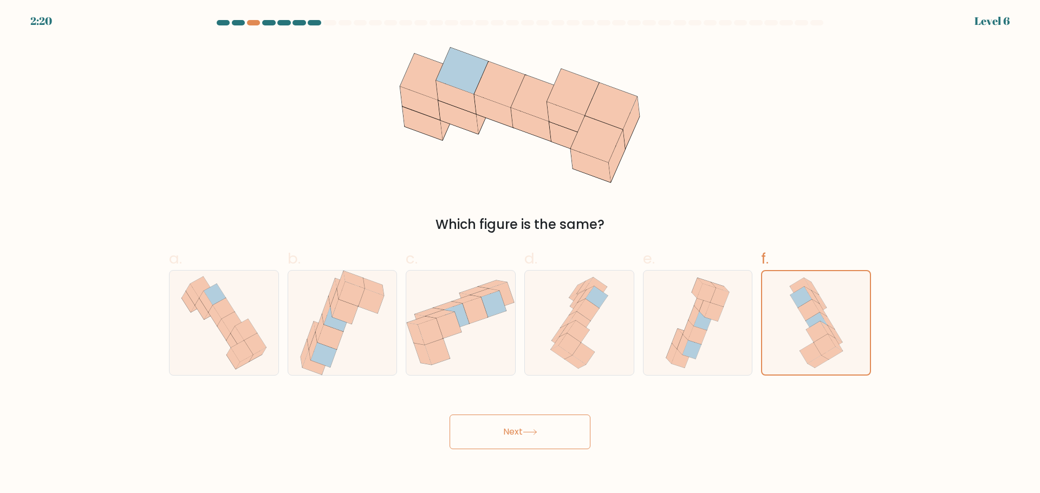
click at [479, 448] on button "Next" at bounding box center [519, 432] width 141 height 35
click at [480, 446] on button "Next" at bounding box center [519, 432] width 141 height 35
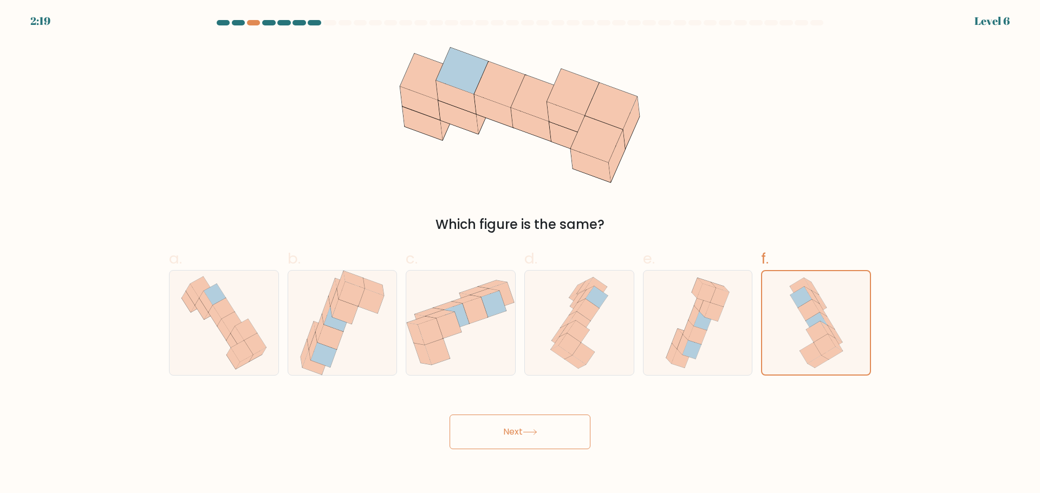
click at [480, 446] on button "Next" at bounding box center [519, 432] width 141 height 35
click at [481, 446] on button "Next" at bounding box center [519, 432] width 141 height 35
